Goal: Check status: Verify the current state of an ongoing process or item

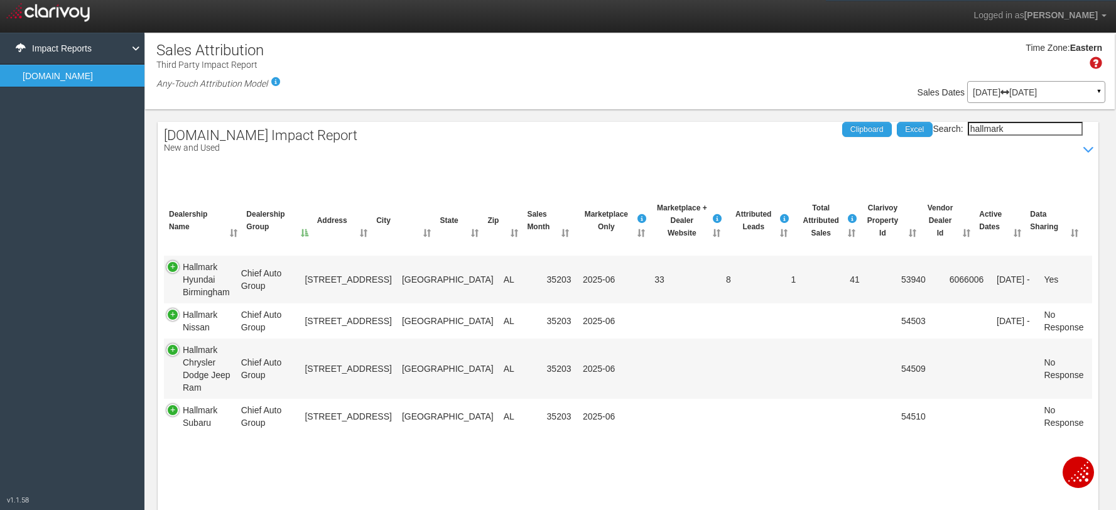
select select "25"
click at [943, 128] on label "Search: hallmark" at bounding box center [1006, 129] width 149 height 14
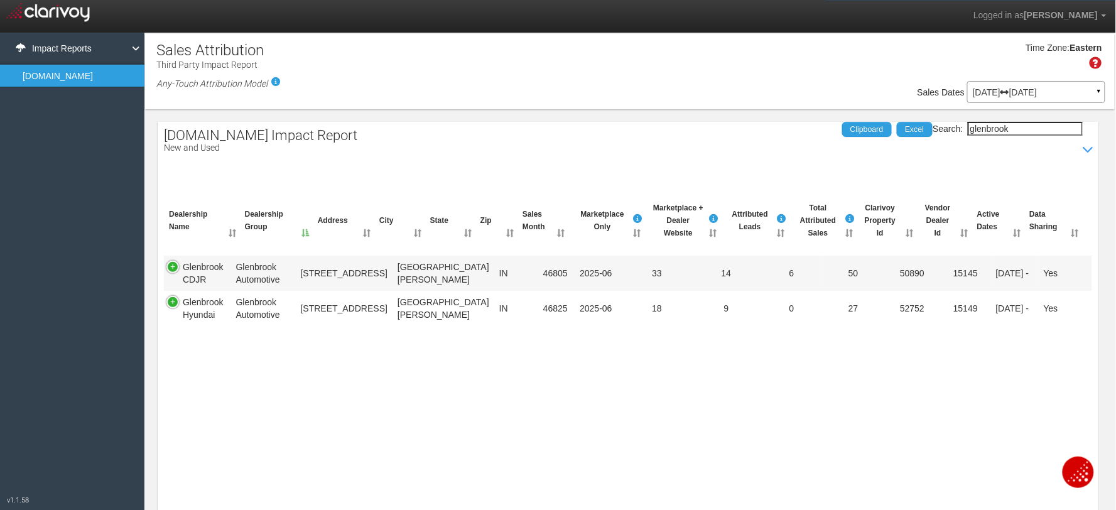
type input "glenbrook"
click at [1001, 93] on p "[DATE] [DATE]" at bounding box center [1036, 92] width 127 height 9
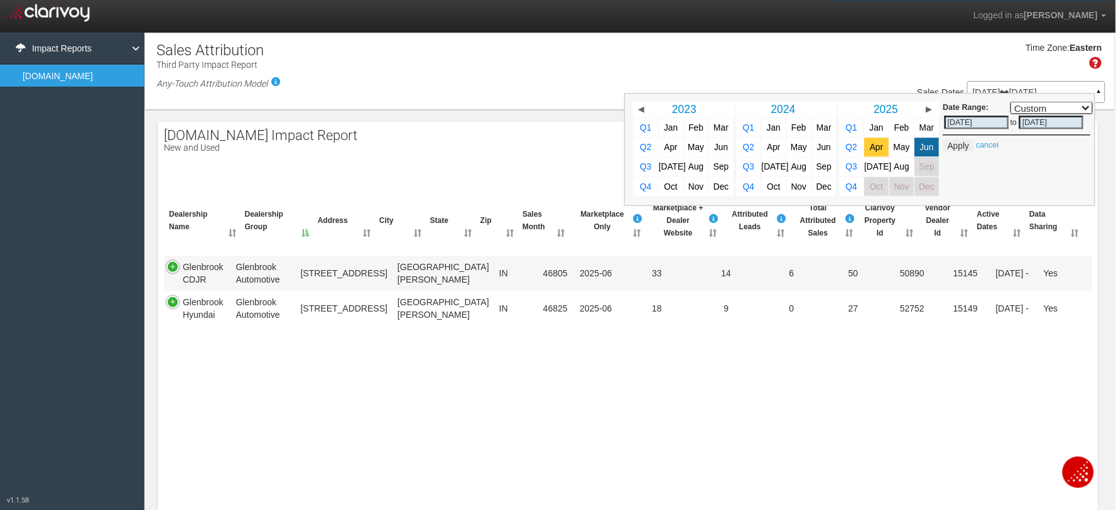
click at [871, 154] on link "Apr" at bounding box center [877, 147] width 24 height 19
select select ","
type input "[DATE]"
click at [894, 166] on span "Aug" at bounding box center [901, 166] width 15 height 9
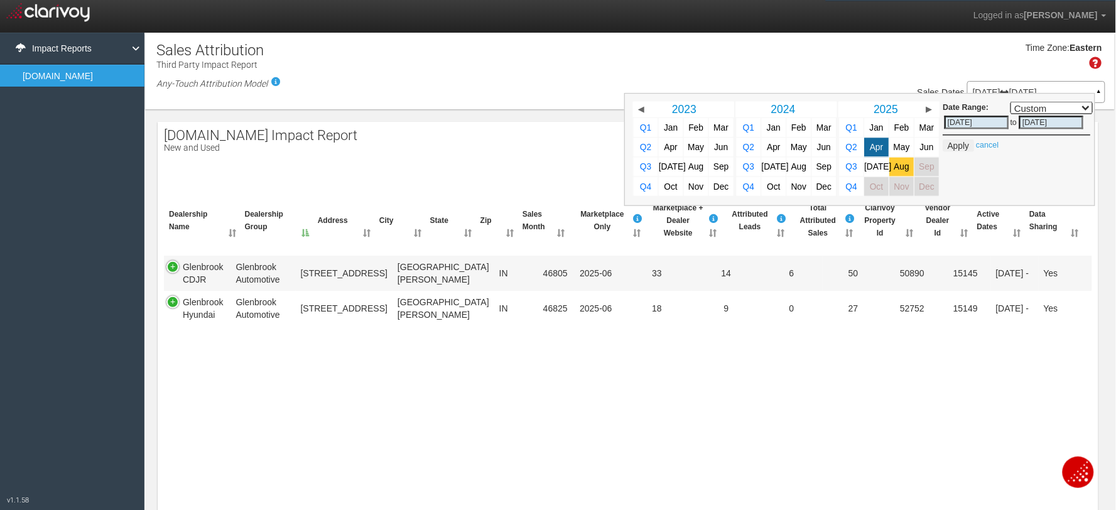
select select ","
type input "[DATE]"
click at [946, 143] on button "Apply" at bounding box center [958, 145] width 31 height 13
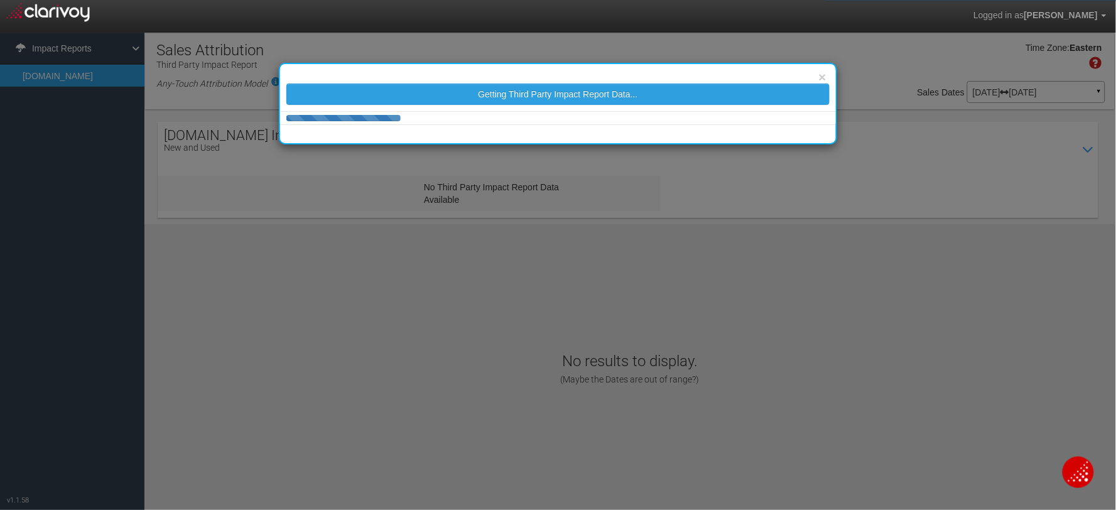
select select "25"
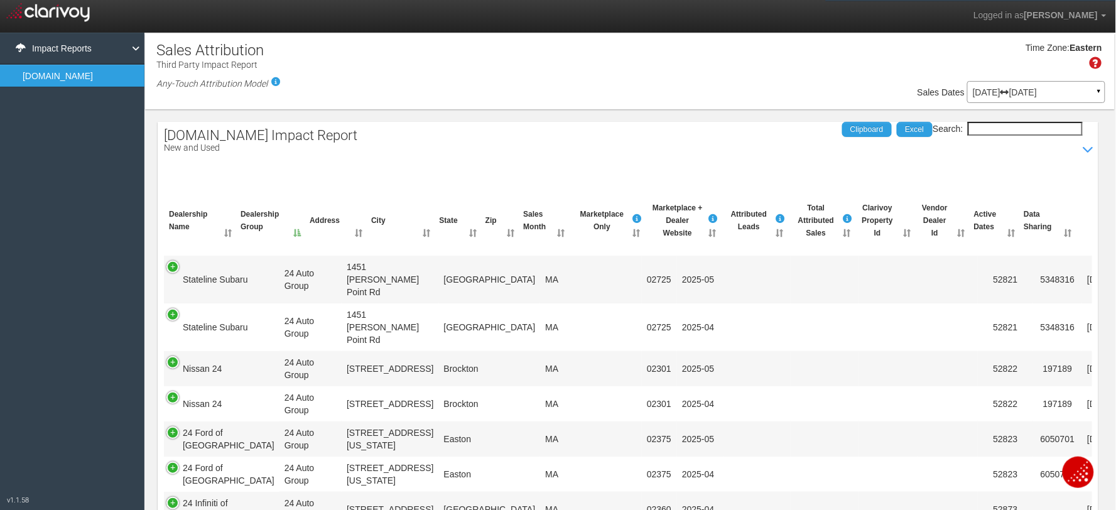
click at [983, 132] on input "Search:" at bounding box center [1025, 129] width 115 height 14
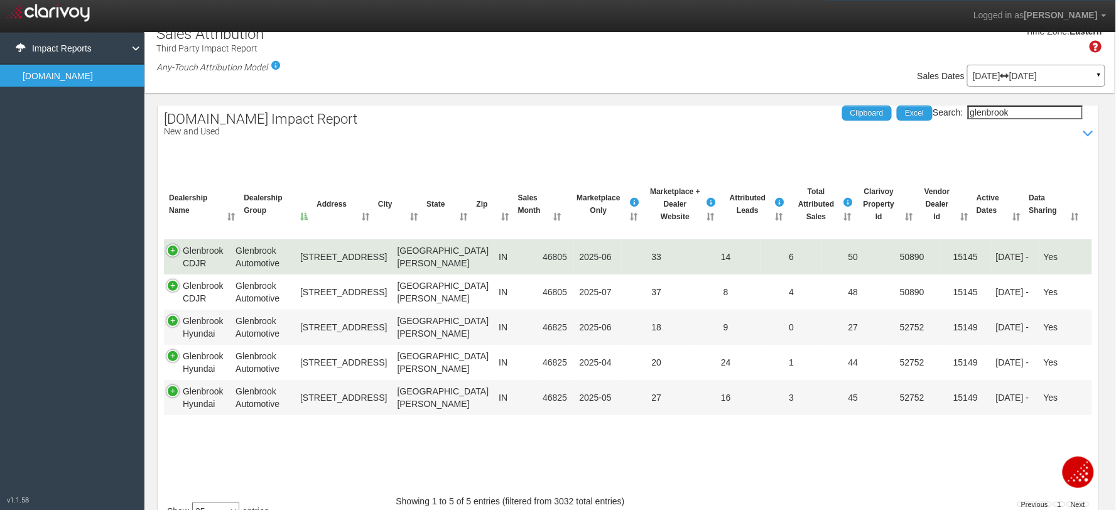
scroll to position [20, 0]
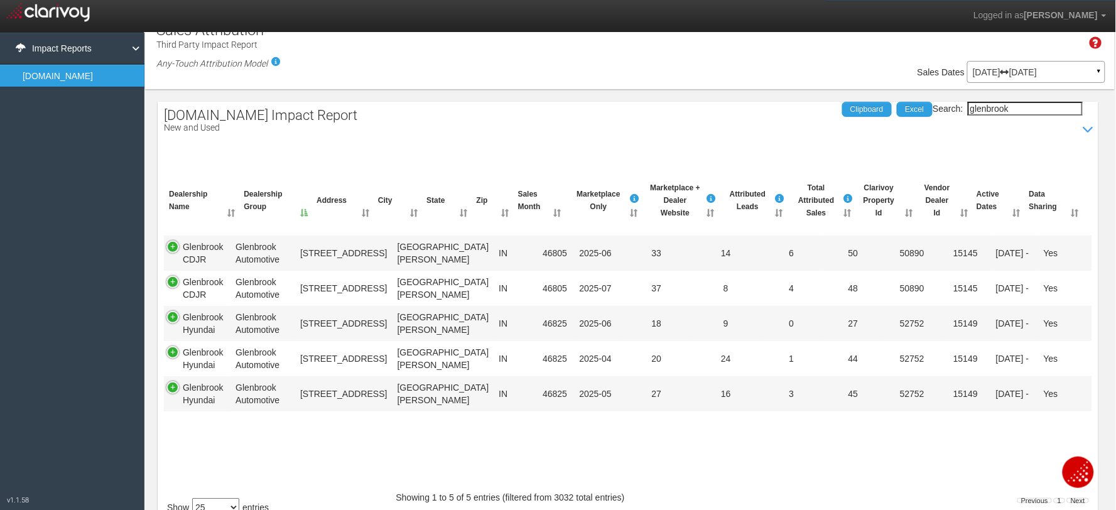
drag, startPoint x: 1010, startPoint y: 109, endPoint x: 954, endPoint y: 109, distance: 55.3
click at [954, 109] on label "Search: [GEOGRAPHIC_DATA]" at bounding box center [1006, 109] width 149 height 14
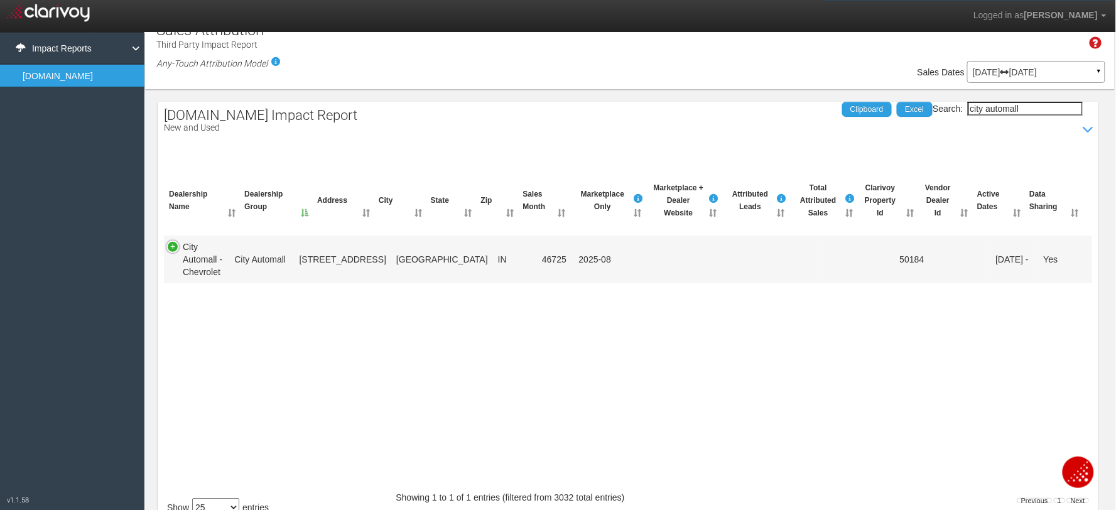
type input "city automall"
click at [853, 380] on div "Dealership Name Dealership Group Address City State Zip Sales Month Marketplace…" at bounding box center [628, 362] width 928 height 255
drag, startPoint x: 1028, startPoint y: 107, endPoint x: 932, endPoint y: 105, distance: 96.1
click at [933, 105] on label "Search: city automall" at bounding box center [1006, 109] width 149 height 14
